Goal: Transaction & Acquisition: Purchase product/service

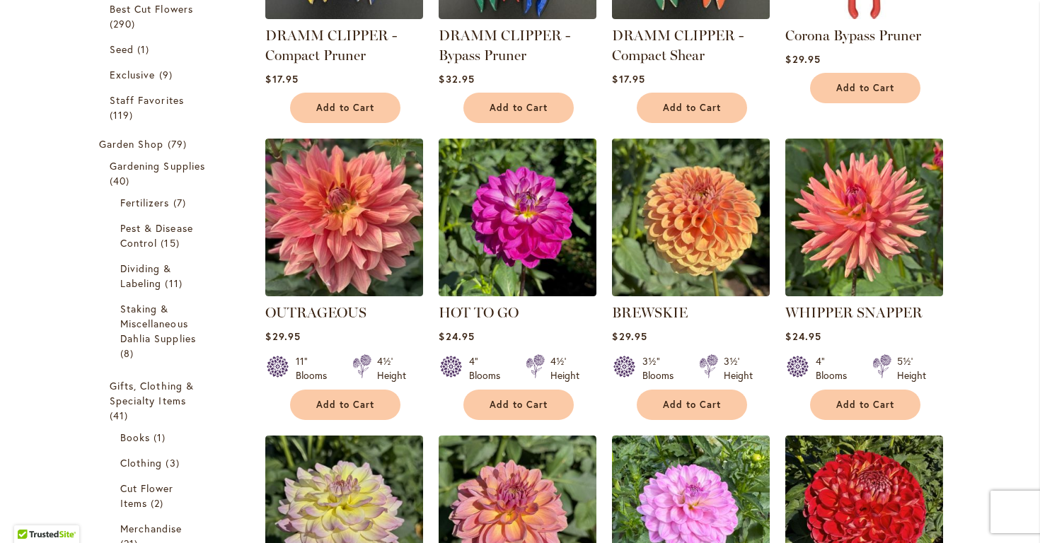
scroll to position [417, 0]
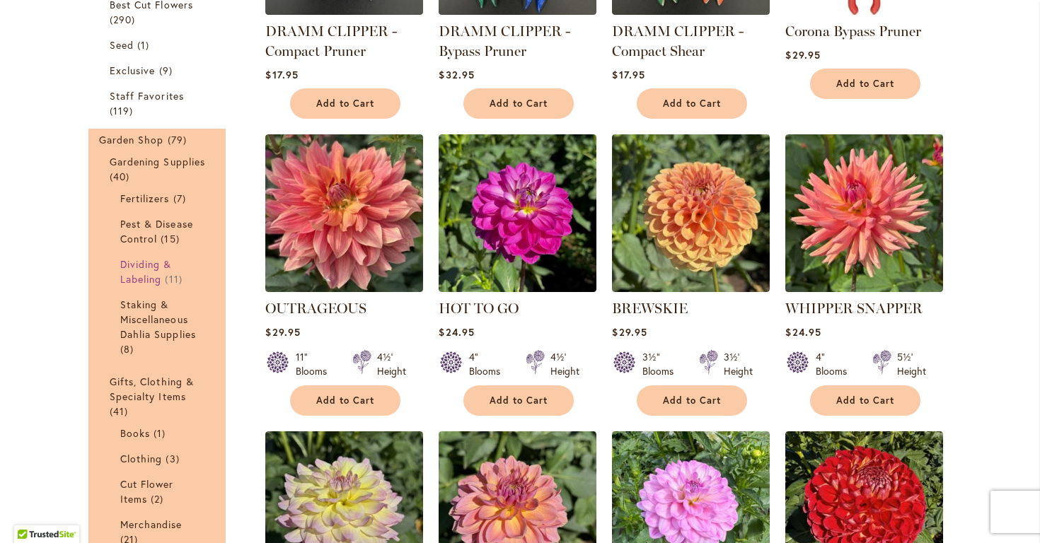
click at [146, 269] on span "Dividing & Labeling" at bounding box center [146, 271] width 52 height 28
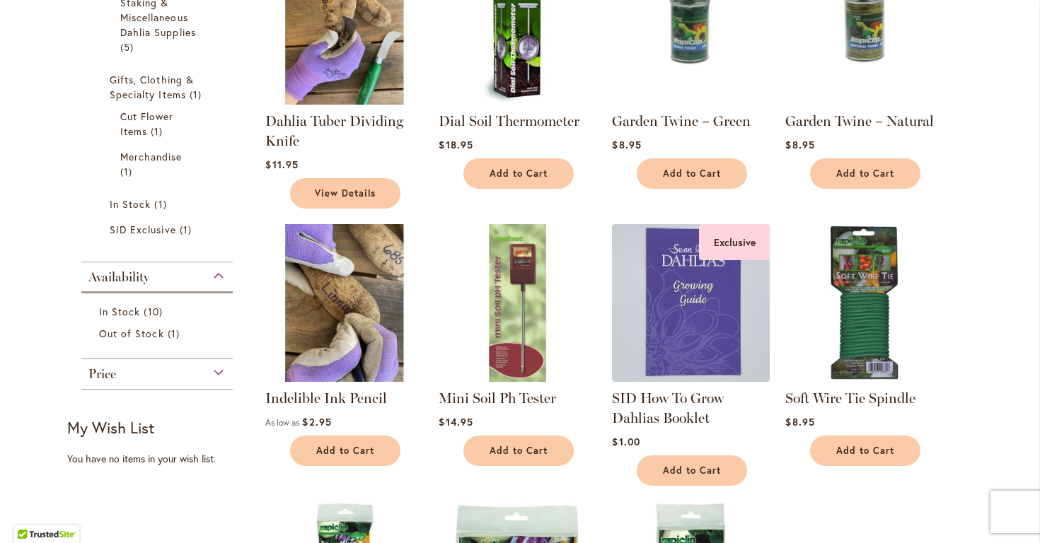
scroll to position [356, 0]
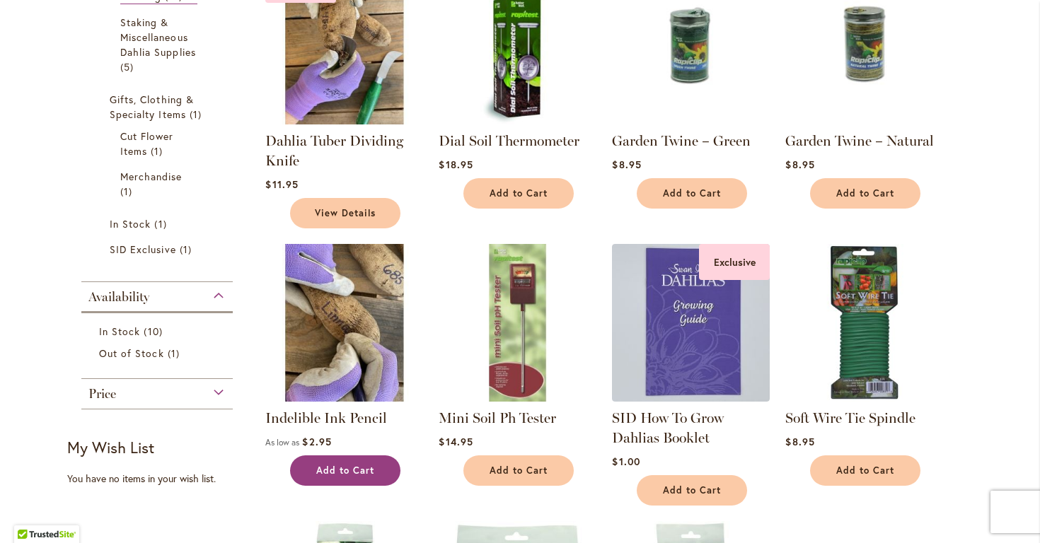
click at [365, 467] on span "Add to Cart" at bounding box center [345, 471] width 58 height 12
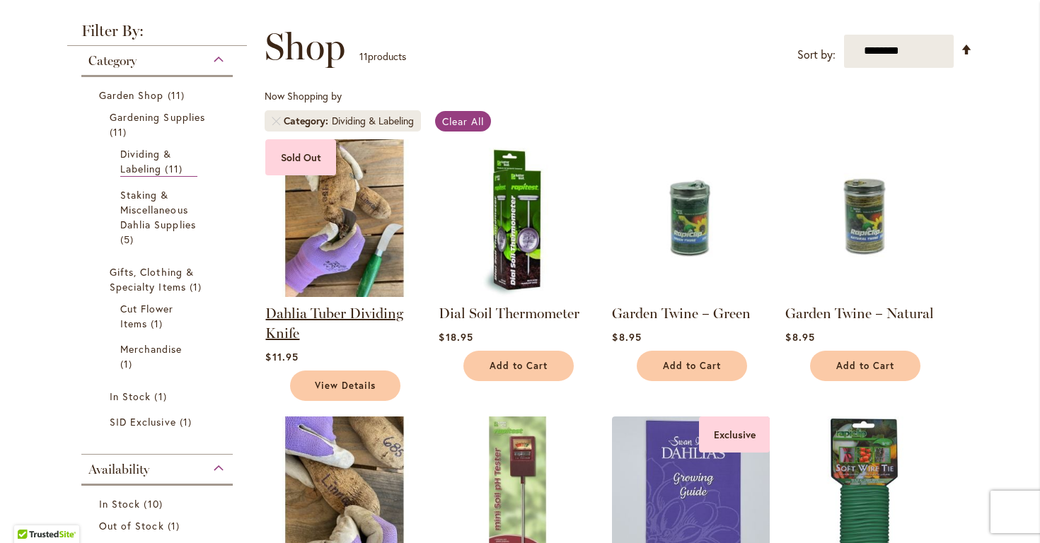
scroll to position [185, 0]
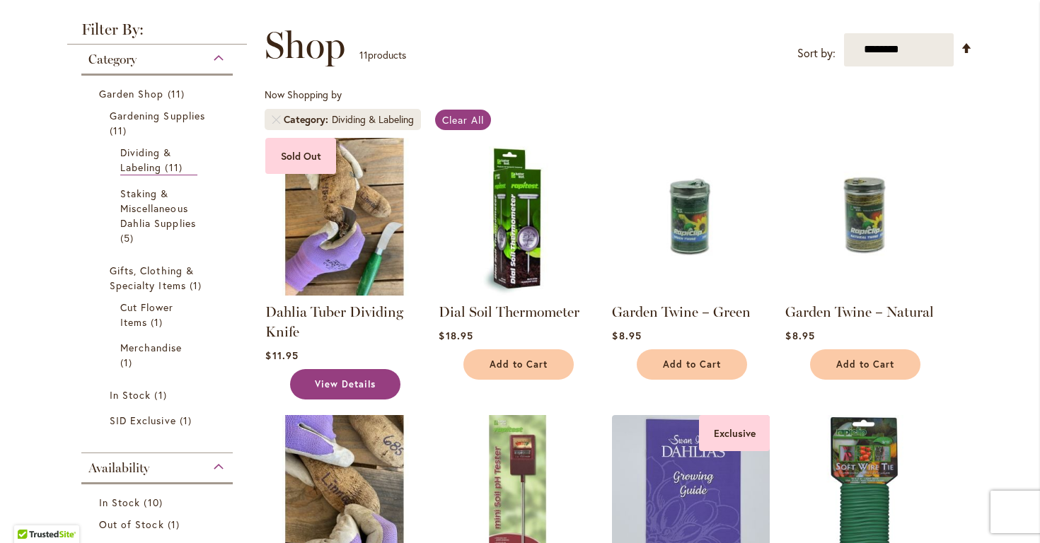
click at [355, 378] on span "View Details" at bounding box center [345, 384] width 61 height 12
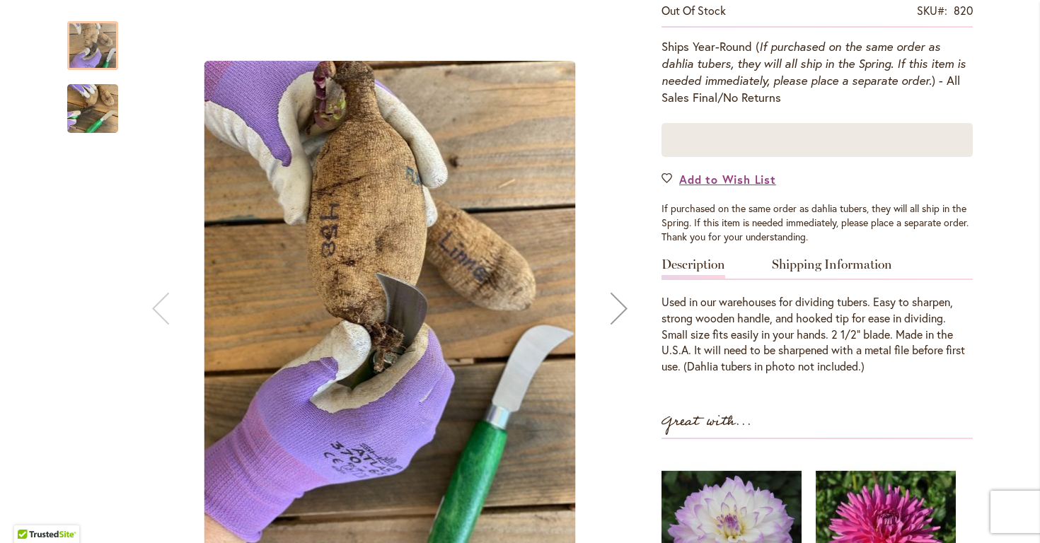
scroll to position [315, 0]
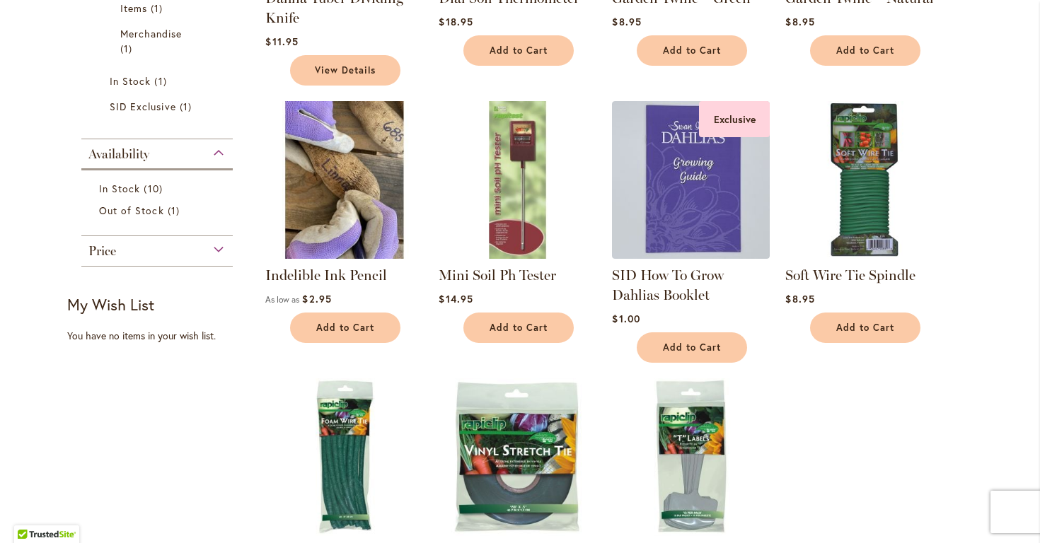
scroll to position [492, 0]
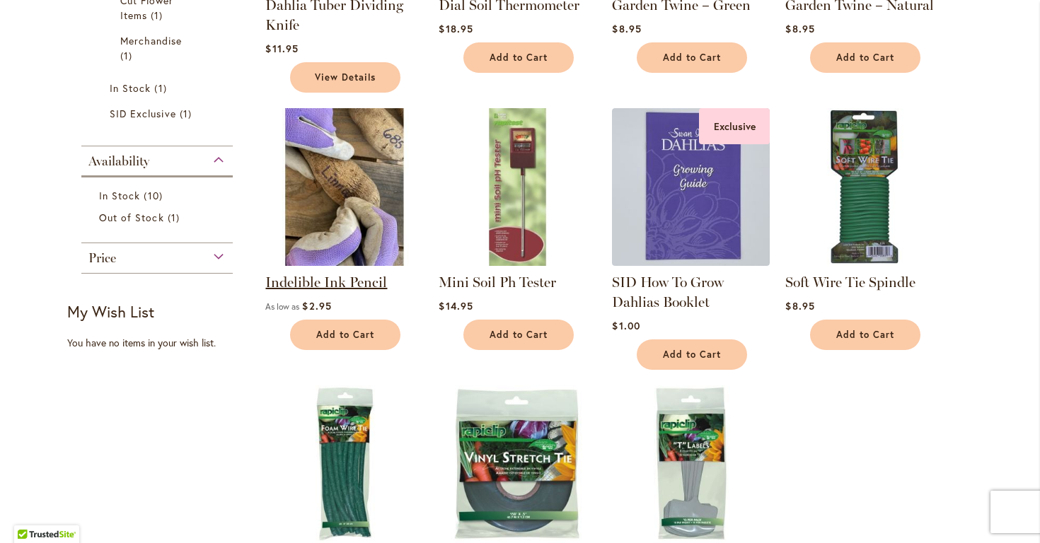
drag, startPoint x: 391, startPoint y: 275, endPoint x: 265, endPoint y: 277, distance: 125.9
click at [265, 277] on li "Indelible Ink Pencil As low as $2.95" at bounding box center [344, 238] width 159 height 263
copy link "Indelible Ink Pencil"
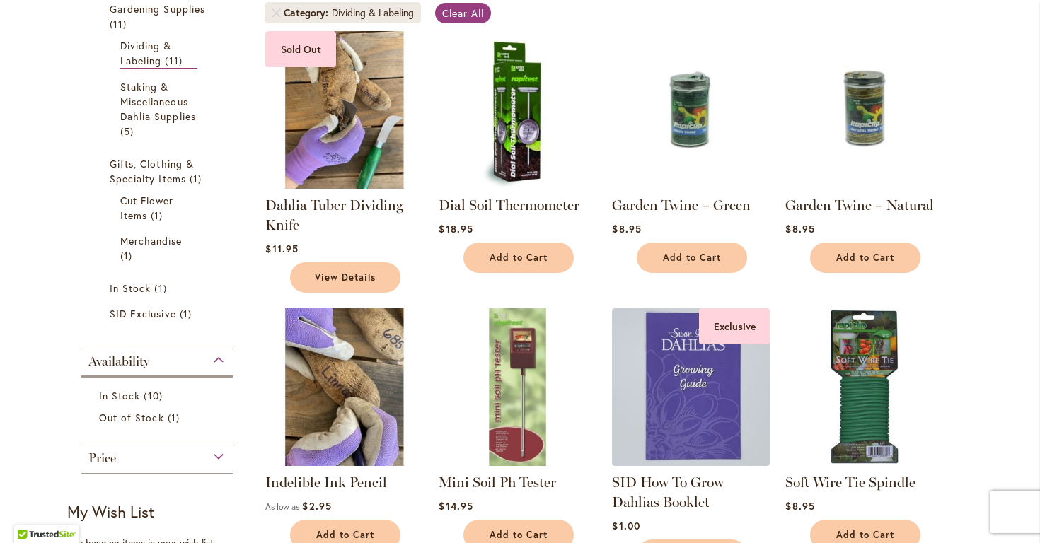
scroll to position [246, 0]
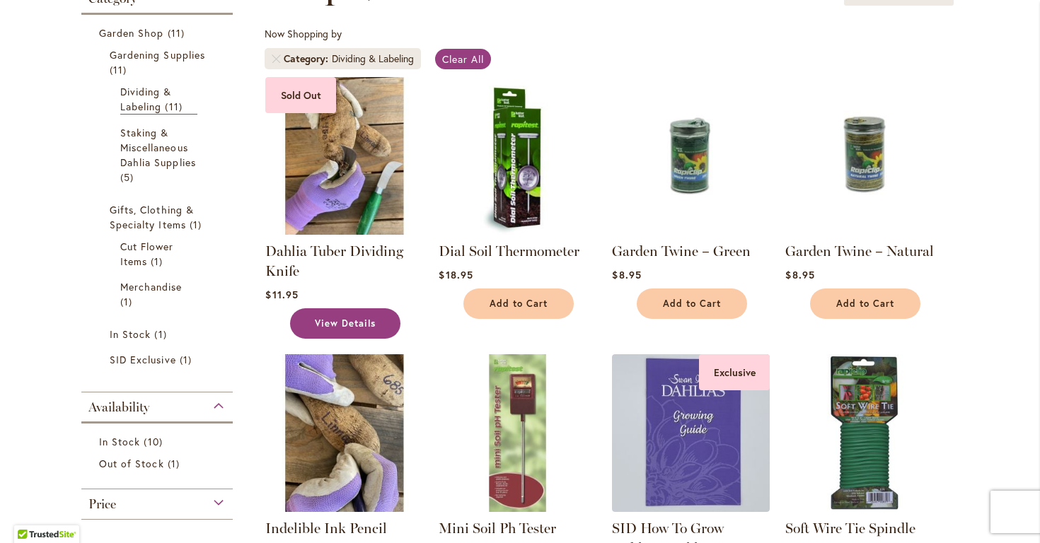
click at [349, 321] on span "View Details" at bounding box center [345, 324] width 61 height 12
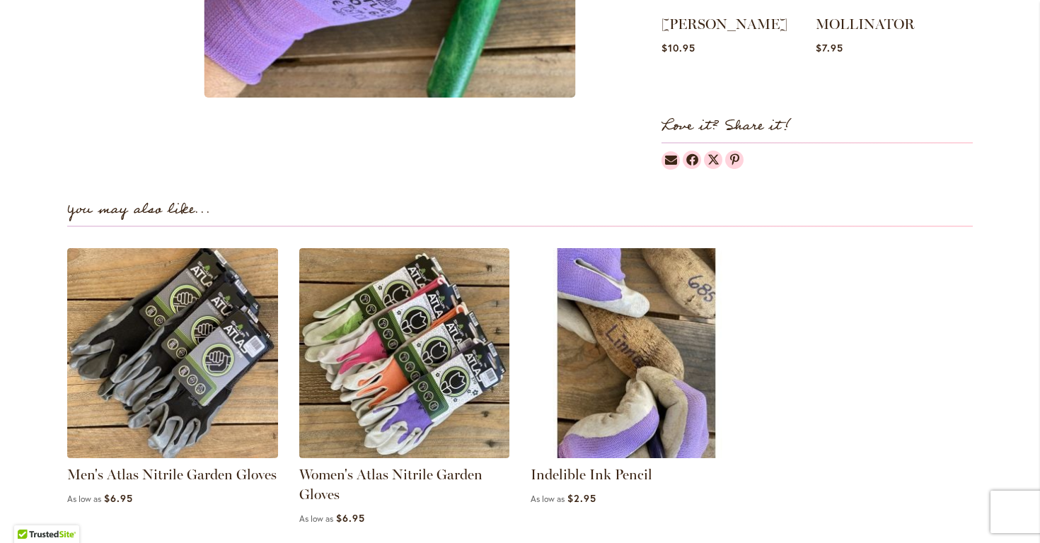
scroll to position [948, 0]
